Goal: Information Seeking & Learning: Learn about a topic

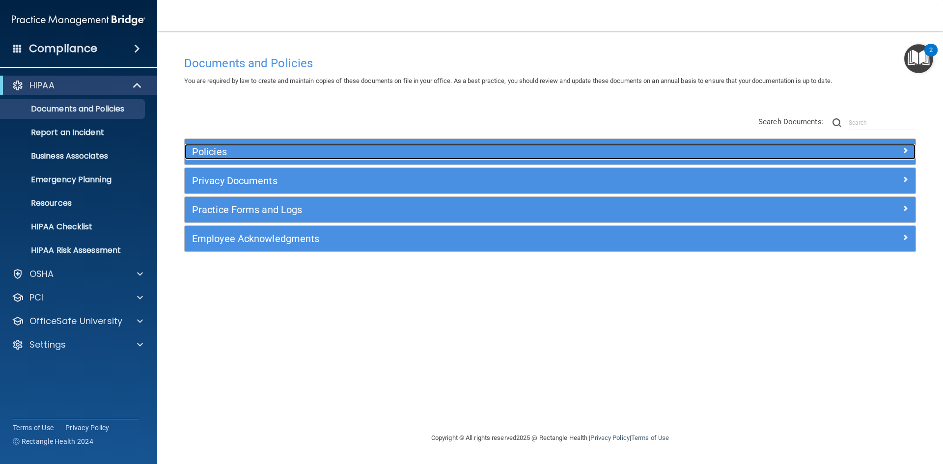
click at [205, 155] on h5 "Policies" at bounding box center [458, 151] width 533 height 11
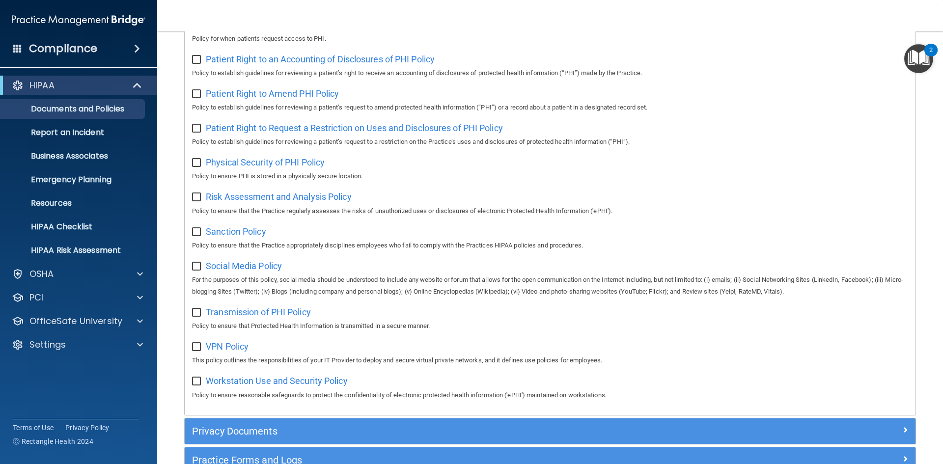
scroll to position [540, 0]
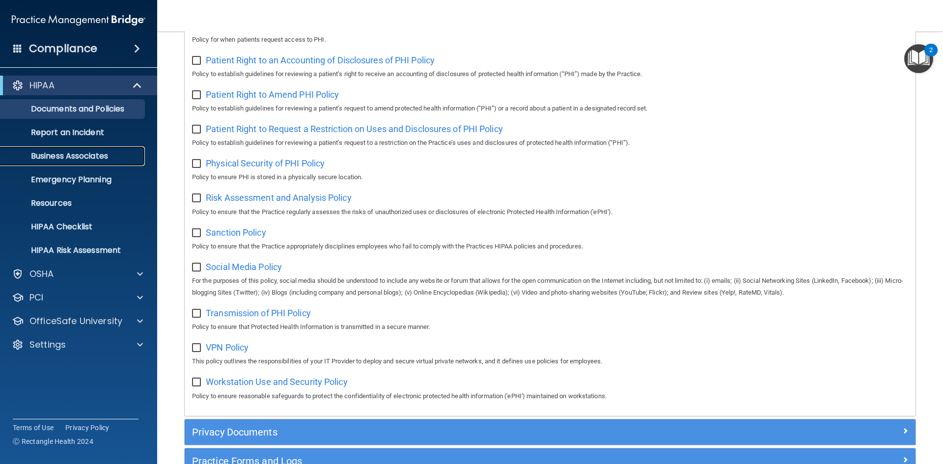
click at [60, 156] on p "Business Associates" at bounding box center [73, 156] width 134 height 10
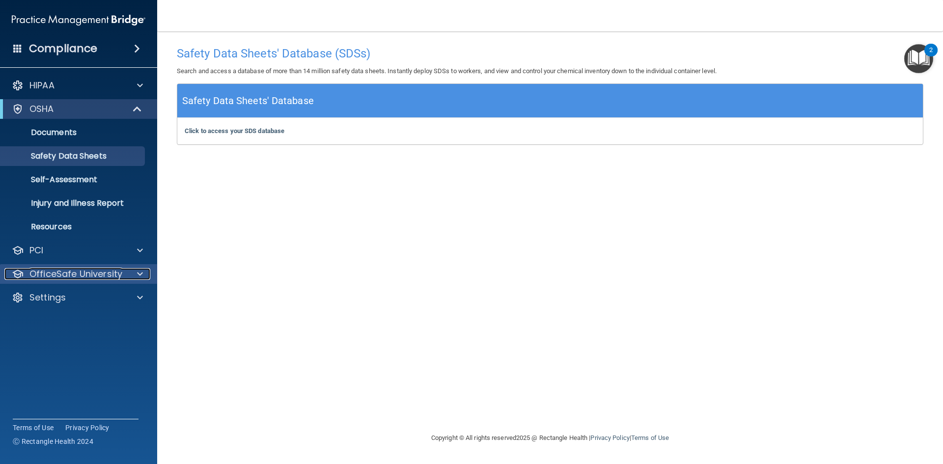
click at [93, 278] on p "OfficeSafe University" at bounding box center [75, 274] width 93 height 12
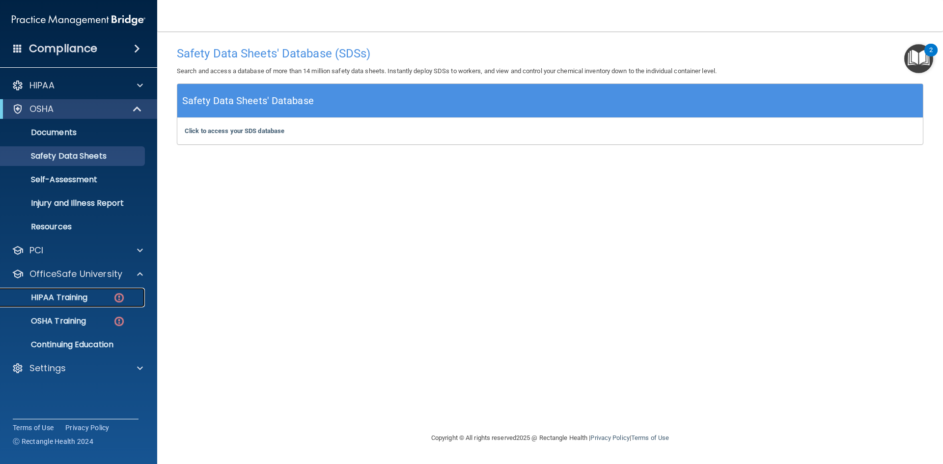
click at [83, 304] on link "HIPAA Training" at bounding box center [67, 298] width 155 height 20
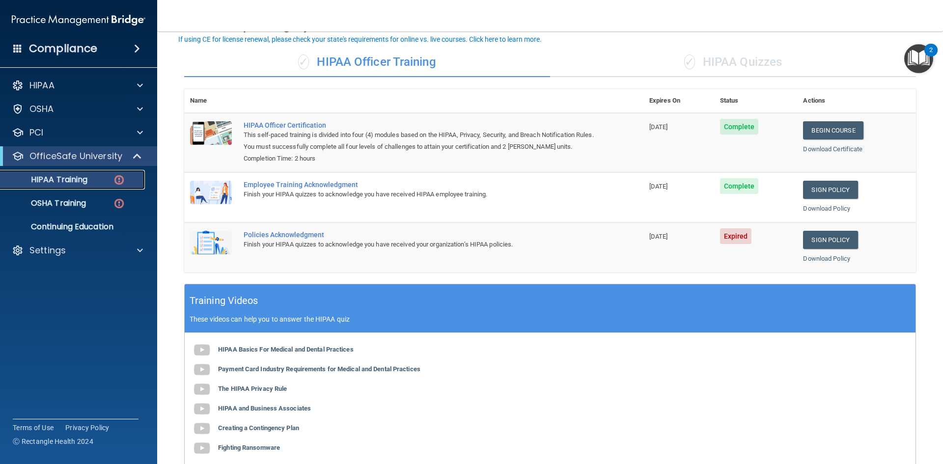
scroll to position [59, 0]
click at [91, 232] on p "Continuing Education" at bounding box center [73, 227] width 134 height 10
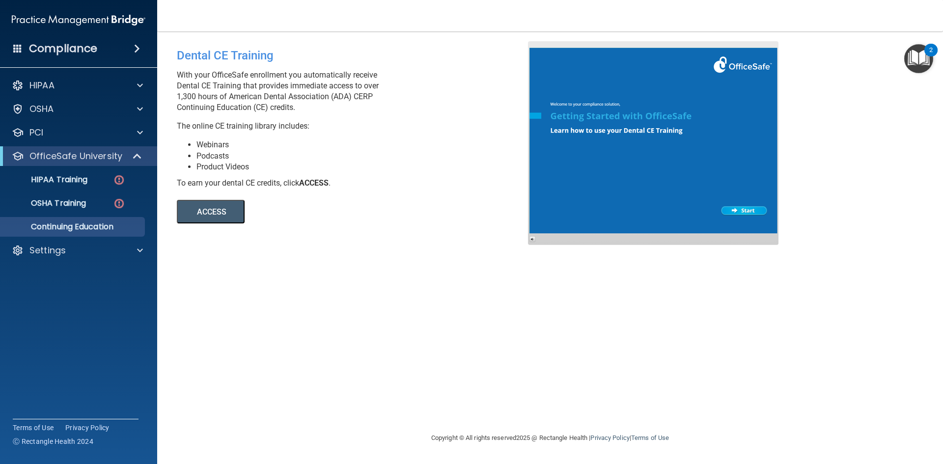
click at [228, 220] on button "ACCESS" at bounding box center [211, 212] width 68 height 24
click at [0, 344] on div "Compliance HIPAA Documents and Policies Report an Incident Business Associates …" at bounding box center [78, 232] width 157 height 464
drag, startPoint x: 667, startPoint y: 436, endPoint x: 501, endPoint y: 378, distance: 175.3
click at [667, 436] on link "Terms of Use" at bounding box center [650, 437] width 38 height 7
click at [501, 378] on main "Dental CE Training With your OfficeSafe enrollment you automatically receive De…" at bounding box center [550, 247] width 786 height 433
